Goal: Check status: Check status

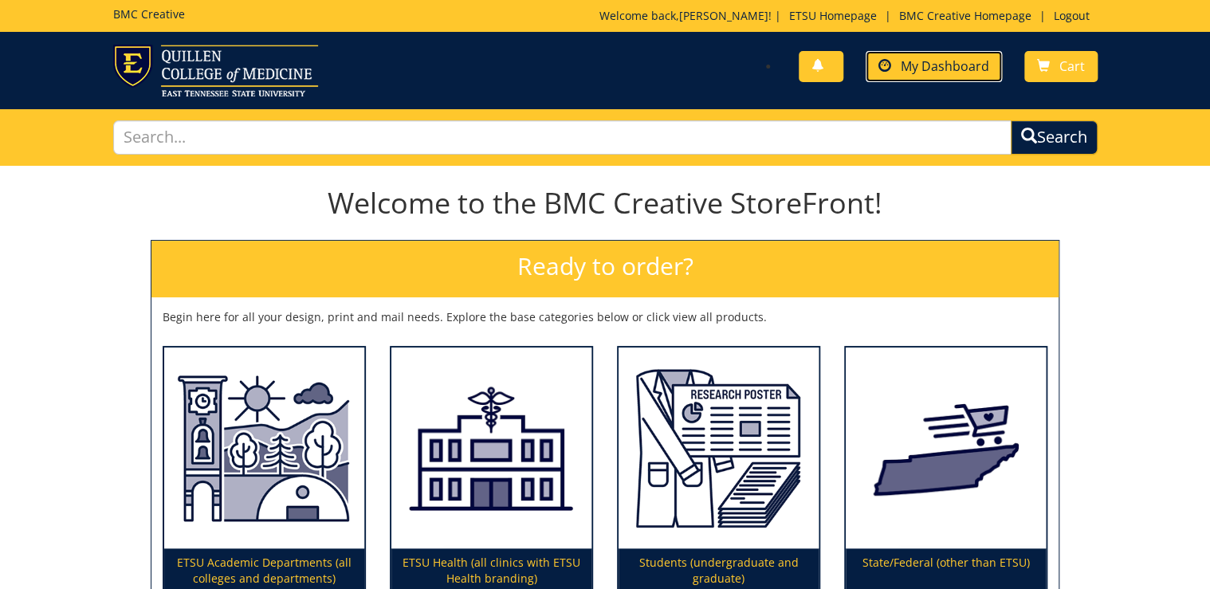
click at [756, 73] on span "My Dashboard" at bounding box center [945, 66] width 89 height 18
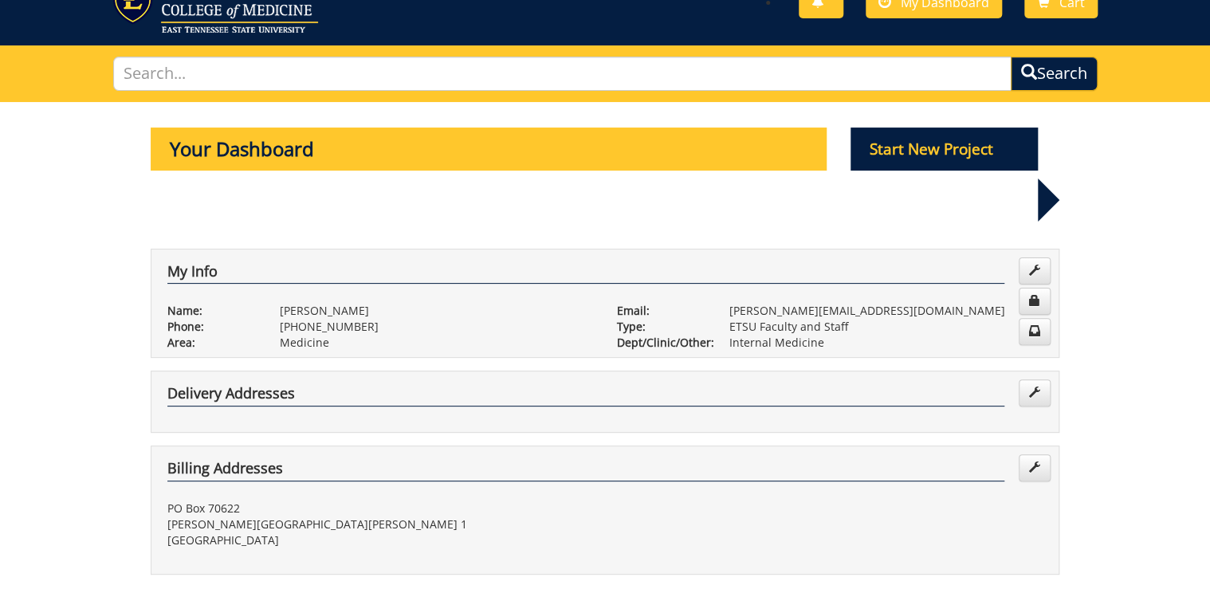
scroll to position [383, 0]
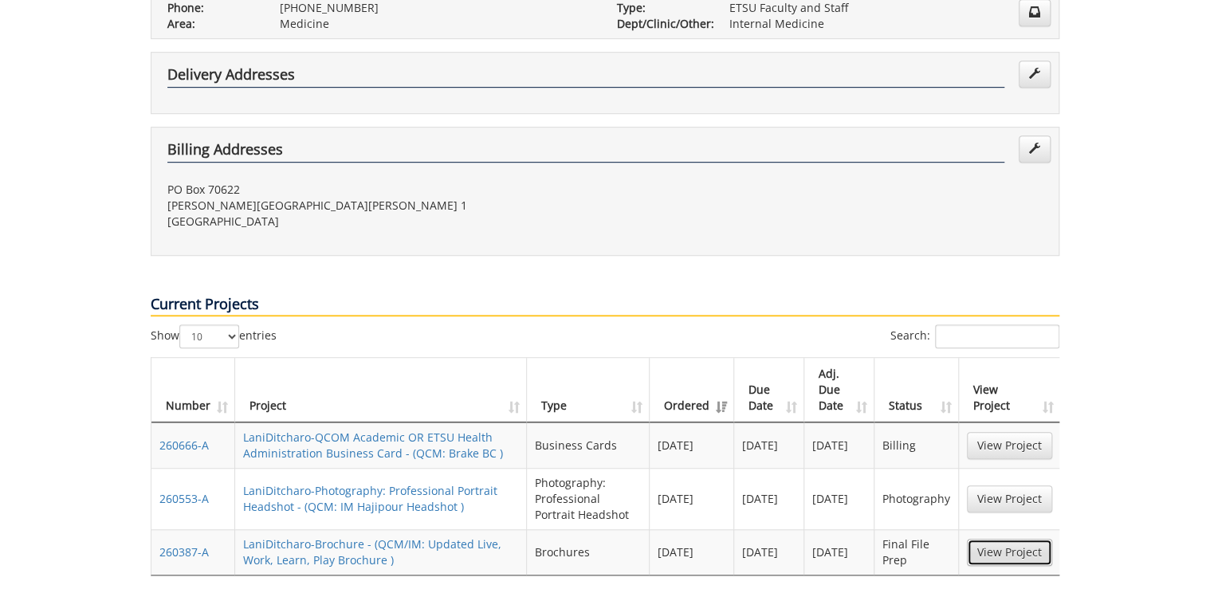
click at [1037, 539] on link "View Project" at bounding box center [1009, 552] width 85 height 27
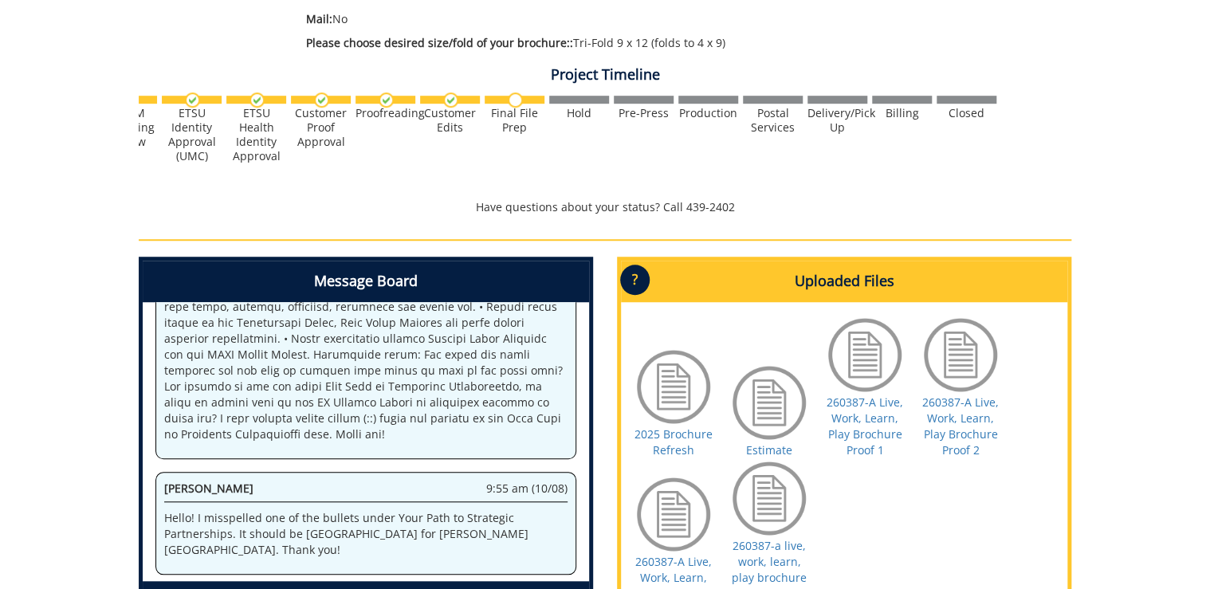
scroll to position [385, 0]
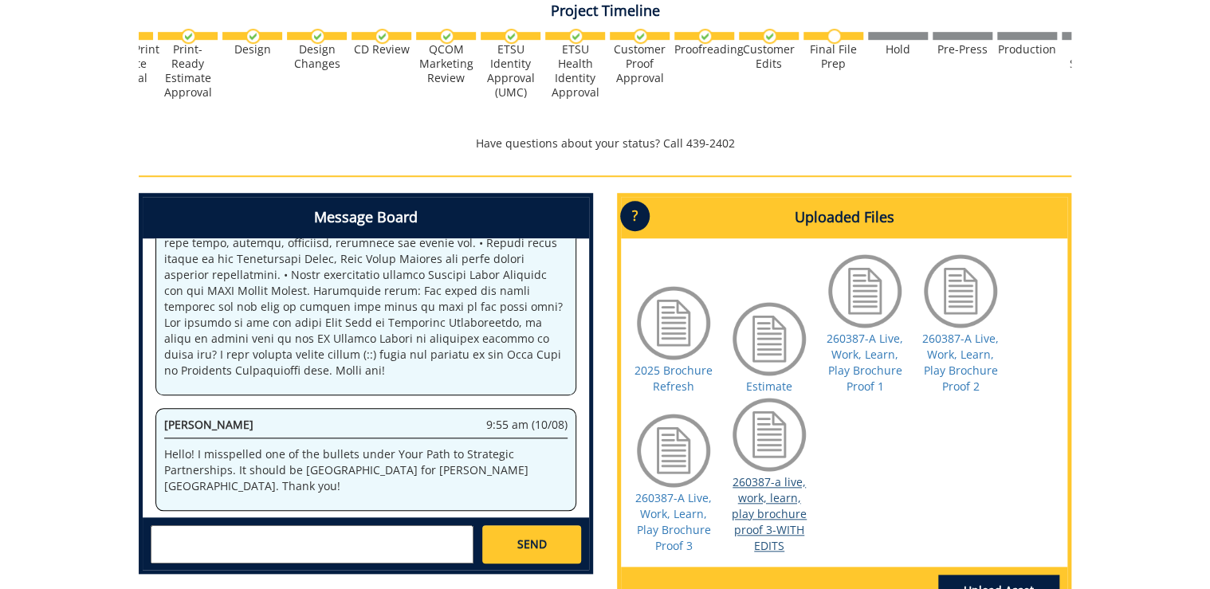
scroll to position [576, 0]
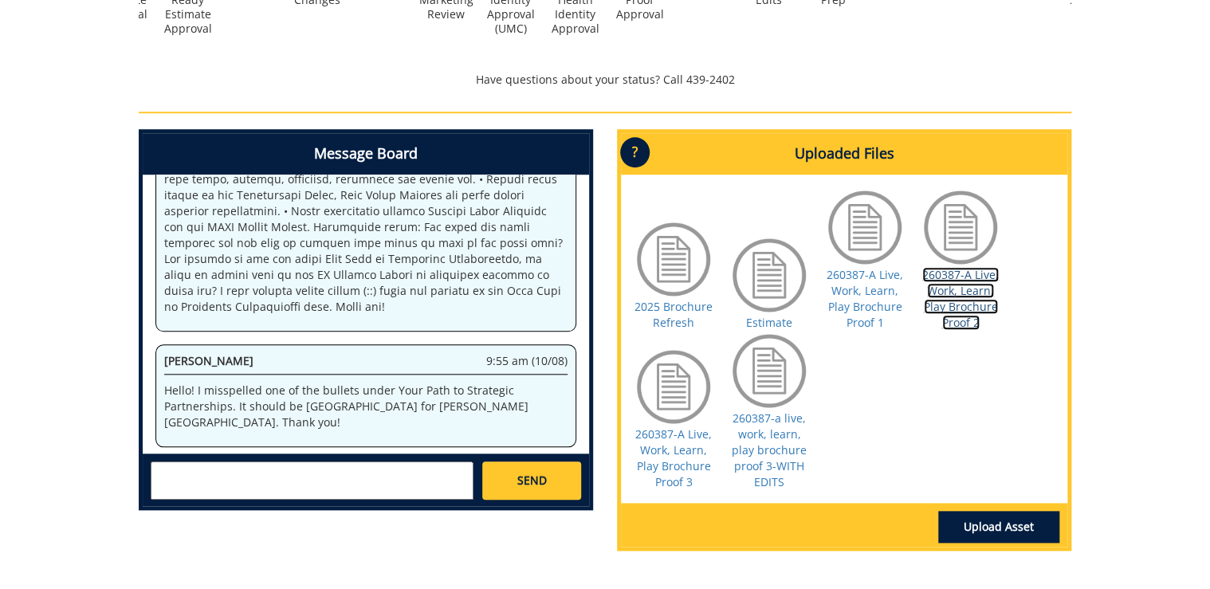
click at [983, 308] on link "260387-A Live, Work, Learn, Play Brochure Proof 2" at bounding box center [961, 298] width 77 height 63
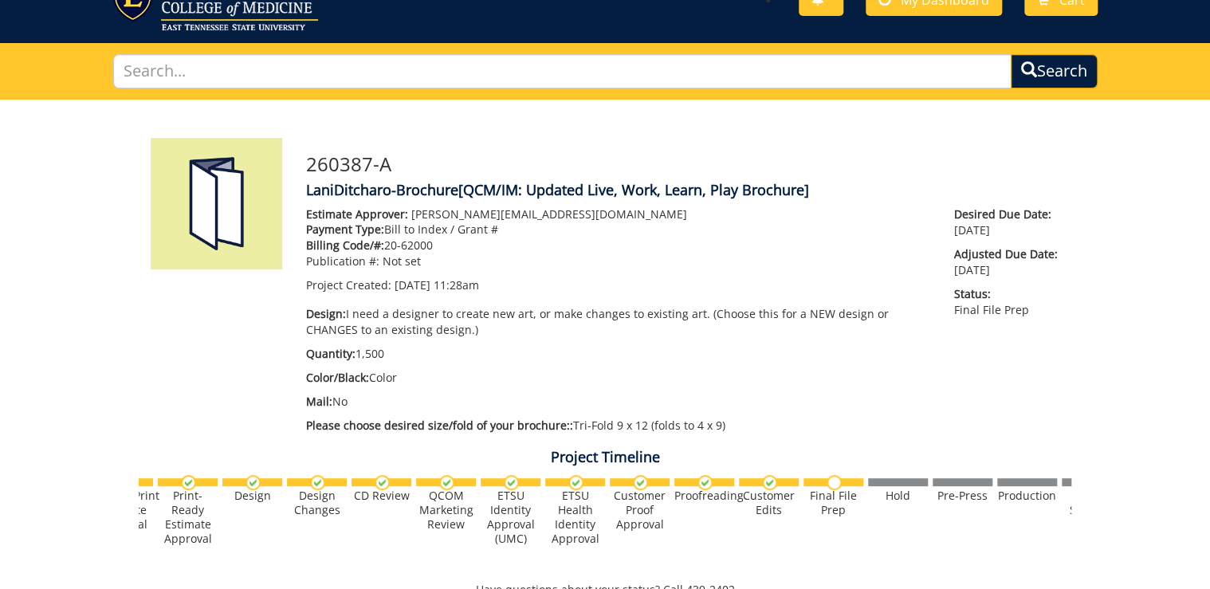
scroll to position [0, 0]
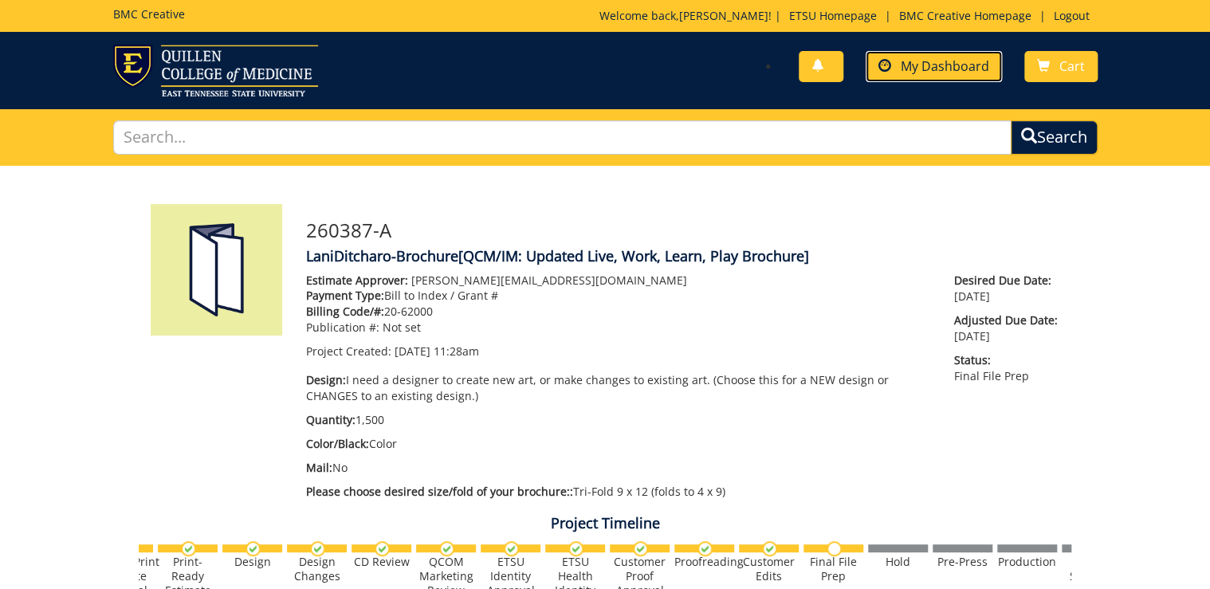
click at [946, 76] on link "My Dashboard" at bounding box center [934, 66] width 136 height 31
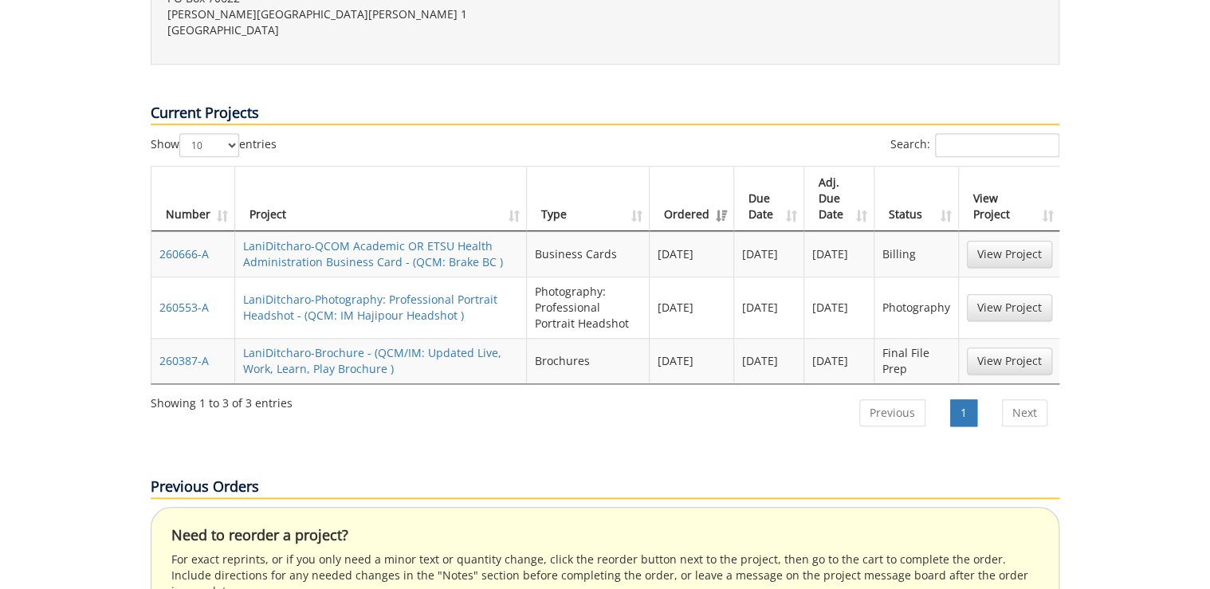
scroll to position [638, 0]
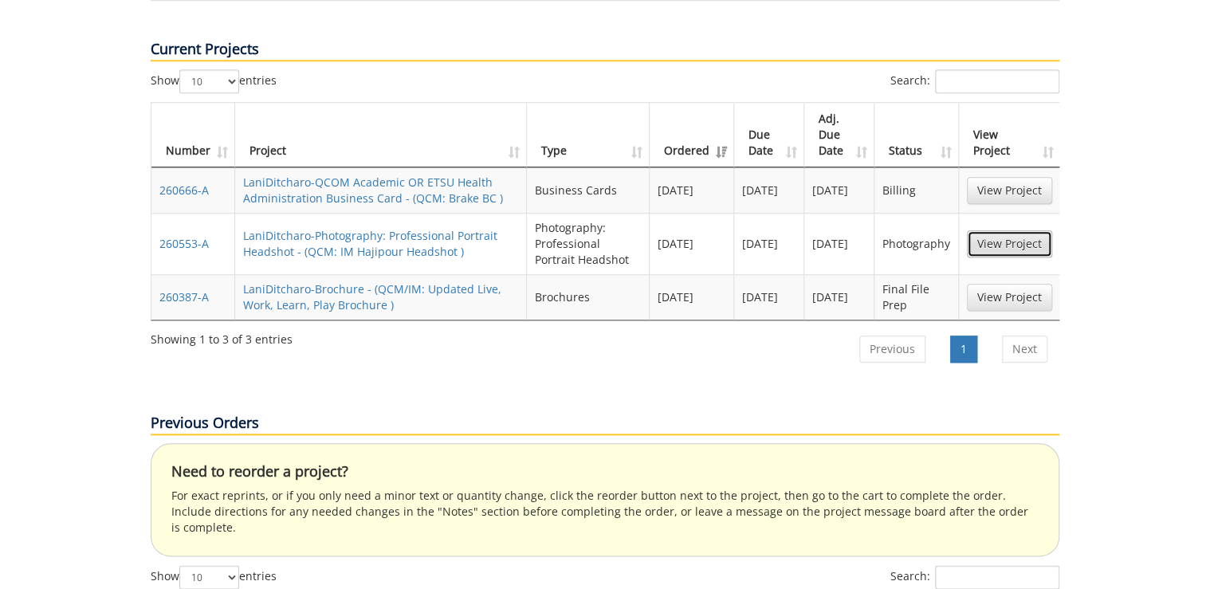
click at [1015, 230] on link "View Project" at bounding box center [1009, 243] width 85 height 27
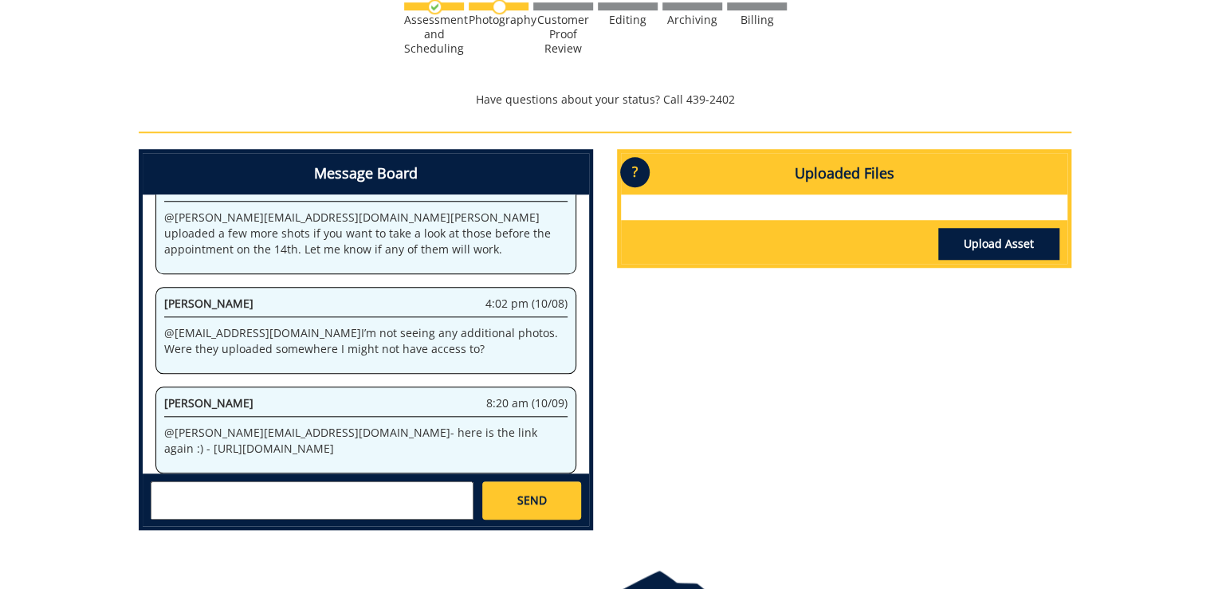
scroll to position [638, 0]
